Goal: Download file/media

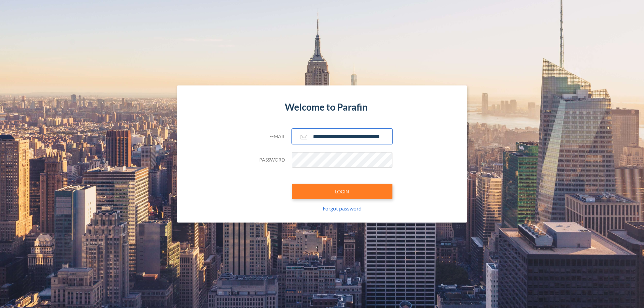
type input "**********"
click at [342, 191] on button "LOGIN" at bounding box center [342, 191] width 101 height 15
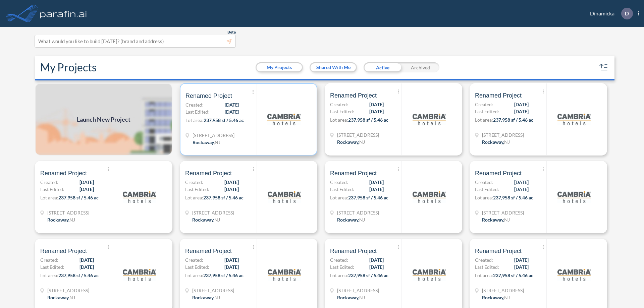
scroll to position [2, 0]
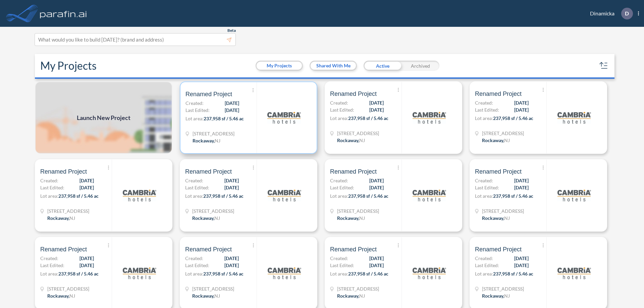
click at [247, 118] on p "Lot area: 237,958 sf / 5.46 ac" at bounding box center [220, 120] width 71 height 10
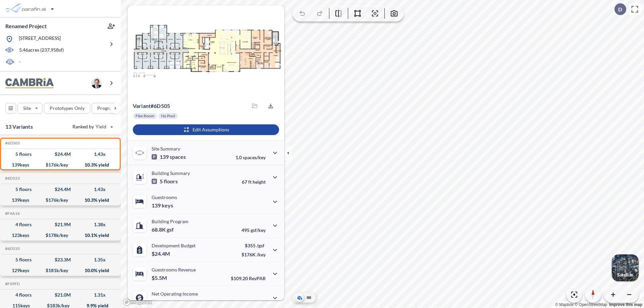
scroll to position [34, 0]
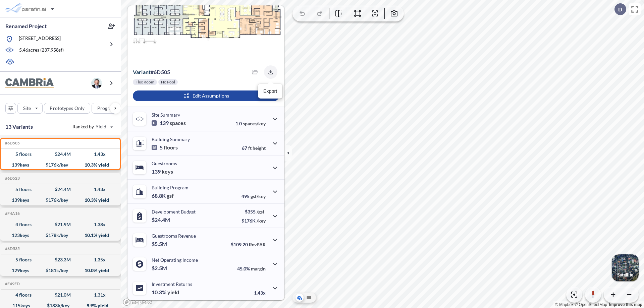
click at [269, 72] on icon "button" at bounding box center [270, 72] width 4 height 4
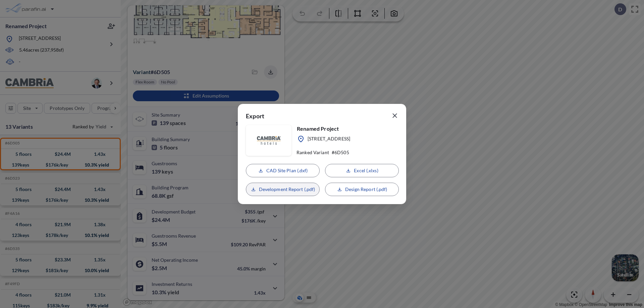
click at [283, 189] on p "Development Report (.pdf)" at bounding box center [287, 189] width 56 height 7
